Goal: Task Accomplishment & Management: Manage account settings

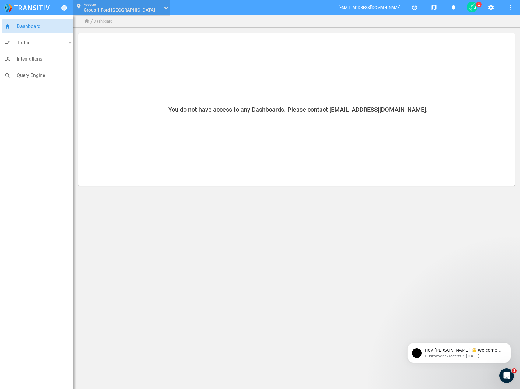
click at [166, 8] on icon "text" at bounding box center [165, 8] width 4 height 4
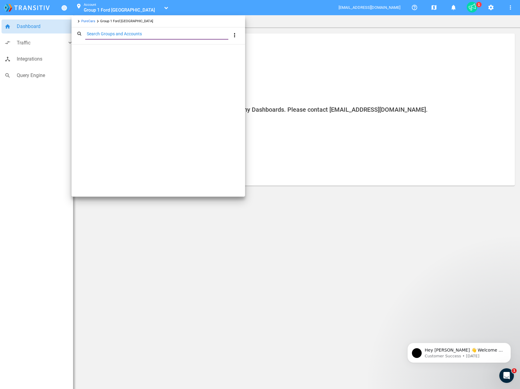
click at [130, 36] on input "Search Groups and Accounts" at bounding box center [157, 33] width 145 height 7
type input "70016144"
click at [120, 51] on link "[PERSON_NAME] Lexus Clear Lake_70016144" at bounding box center [120, 49] width 79 height 5
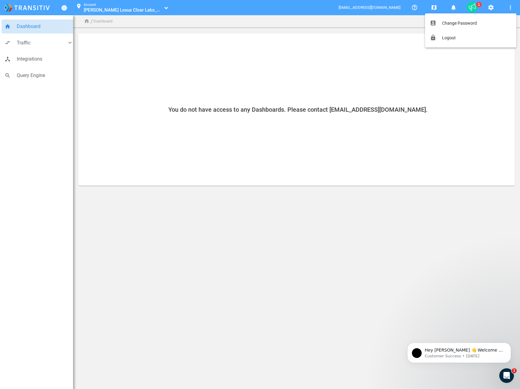
click at [490, 8] on div at bounding box center [260, 194] width 520 height 389
click at [492, 7] on mat-icon "settings" at bounding box center [490, 7] width 7 height 7
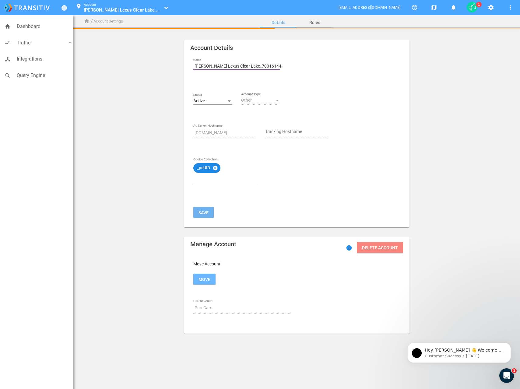
drag, startPoint x: 225, startPoint y: 65, endPoint x: 190, endPoint y: 67, distance: 34.7
click at [190, 67] on div "Name [PERSON_NAME] Lexus Clear Lake_70016144" at bounding box center [237, 68] width 96 height 20
type input "Lexus Clear Lake_70016144"
click at [198, 213] on button "Save" at bounding box center [203, 212] width 20 height 11
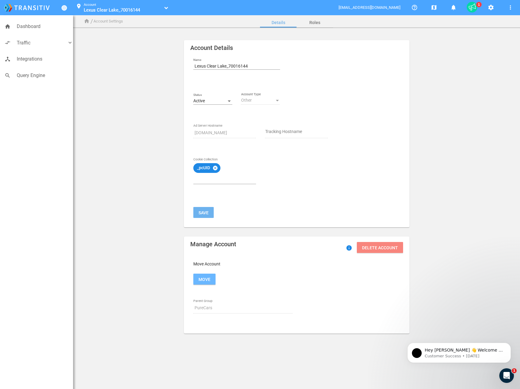
click at [166, 9] on icon "text" at bounding box center [165, 8] width 4 height 4
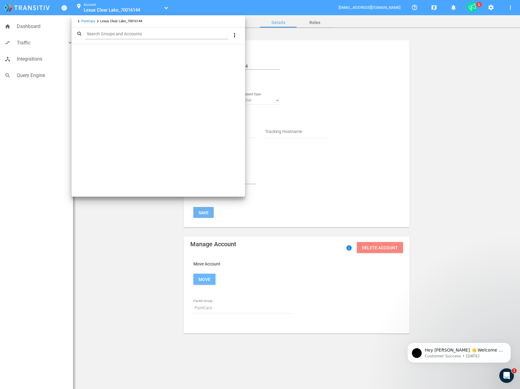
click at [83, 20] on link "PureCars" at bounding box center [88, 21] width 14 height 4
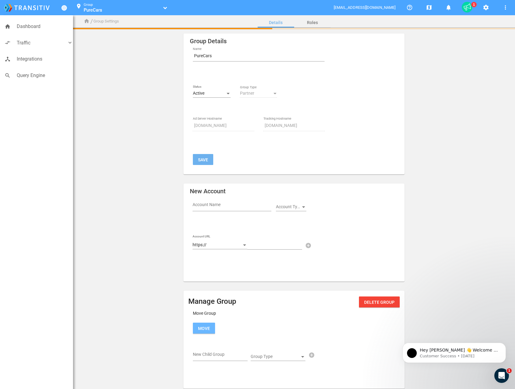
click at [166, 6] on icon "text" at bounding box center [164, 8] width 4 height 4
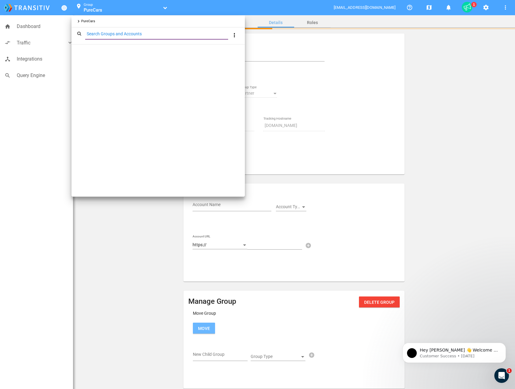
click at [129, 34] on input "Search Groups and Accounts" at bounding box center [157, 33] width 145 height 7
type input "70016144"
click at [99, 51] on link "[PERSON_NAME] Lexus Clear Lake_70016144" at bounding box center [120, 49] width 79 height 5
